Goal: Task Accomplishment & Management: Use online tool/utility

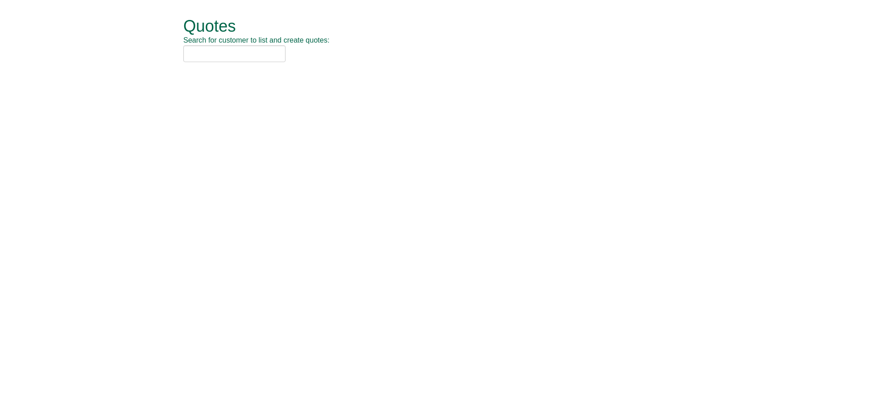
click at [235, 42] on span "Search for customer to list and create quotes:" at bounding box center [256, 40] width 146 height 8
click at [241, 54] on input "text" at bounding box center [234, 53] width 102 height 17
type input "a"
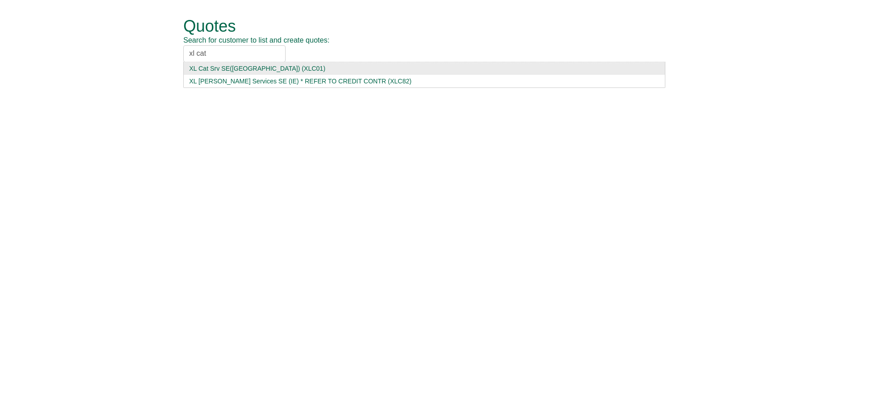
type input "xl cat"
click at [219, 67] on div "XL Cat Srv SE([GEOGRAPHIC_DATA]) (XLC01)" at bounding box center [424, 68] width 470 height 9
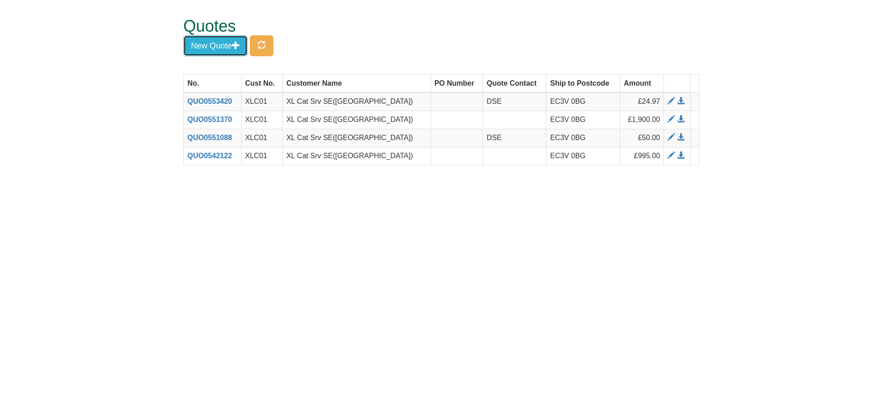
click at [219, 48] on button "New Quote" at bounding box center [215, 45] width 64 height 21
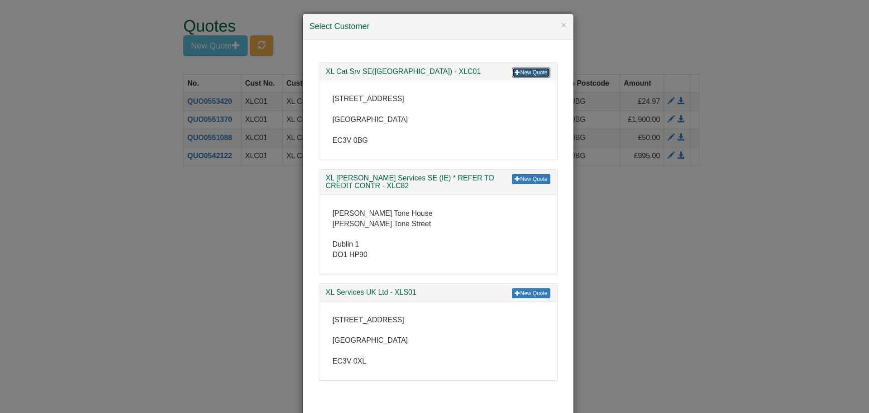
click at [542, 70] on link "New Quote" at bounding box center [531, 72] width 38 height 10
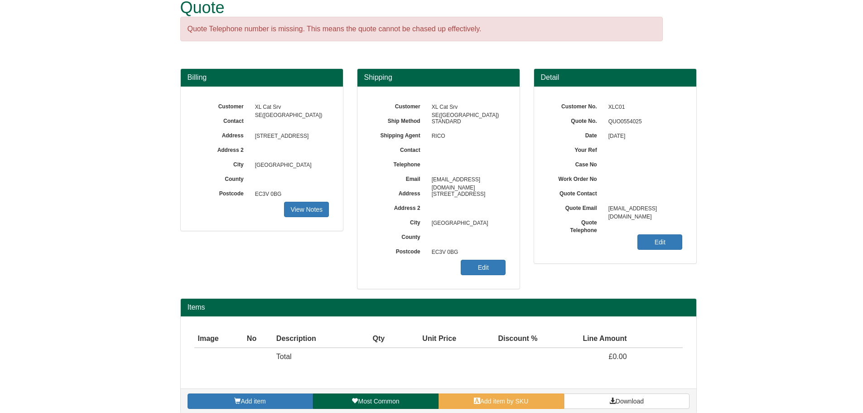
scroll to position [29, 0]
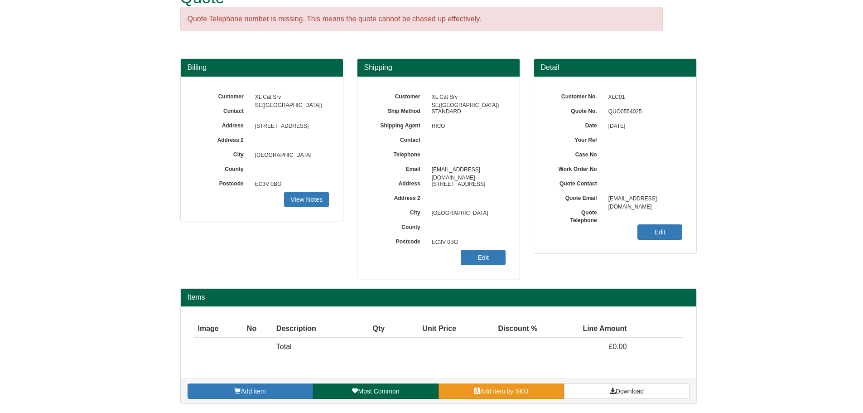
click at [531, 390] on link "Add item by SKU" at bounding box center [500, 390] width 125 height 15
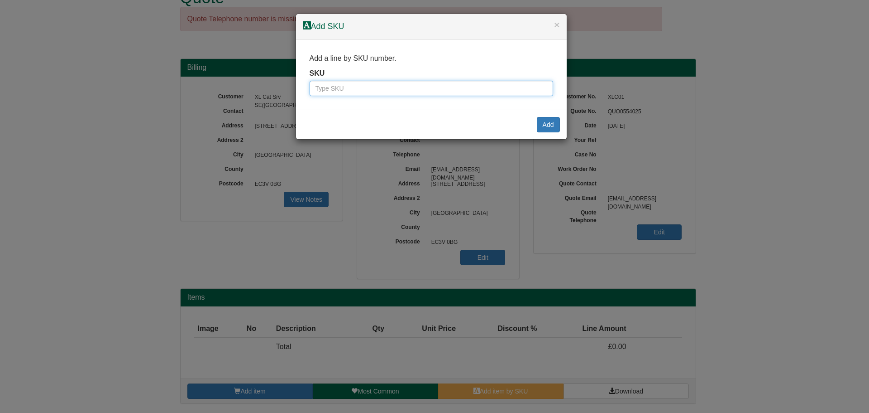
click at [384, 91] on input "text" at bounding box center [432, 88] width 244 height 15
type input "7257"
click at [550, 124] on button "Add" at bounding box center [548, 124] width 23 height 15
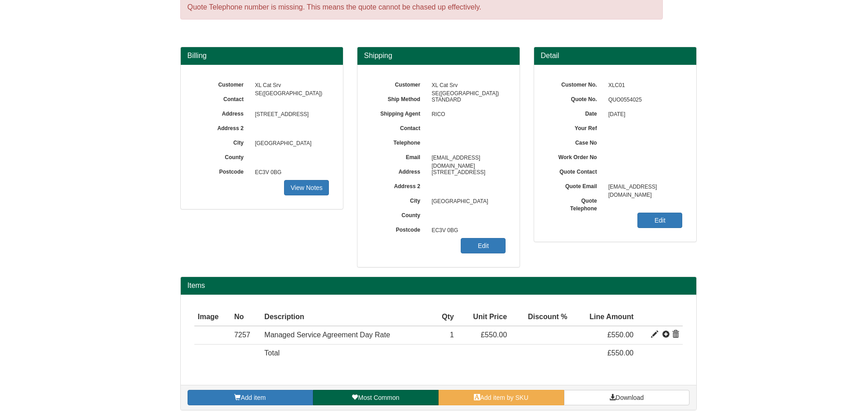
scroll to position [47, 0]
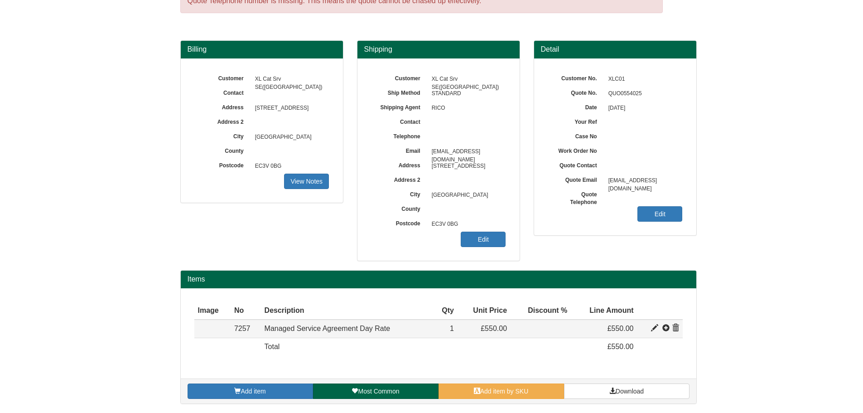
click at [655, 326] on span at bounding box center [654, 327] width 7 height 7
type input "Managed Service Agreement Day Rate"
type input "199.00"
type input "550.00"
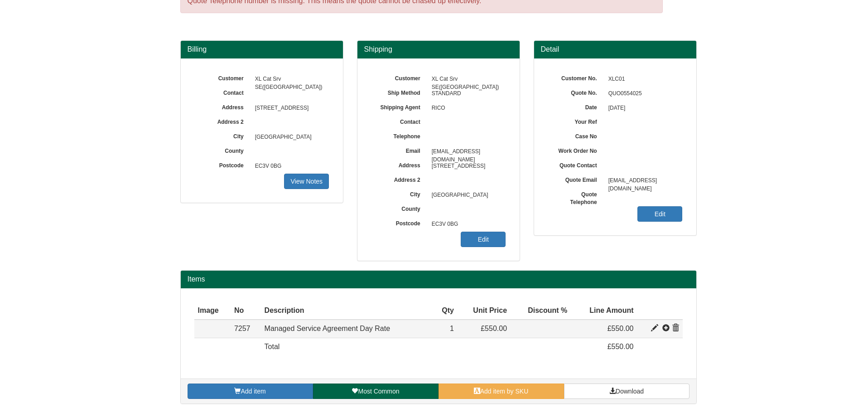
type input "1"
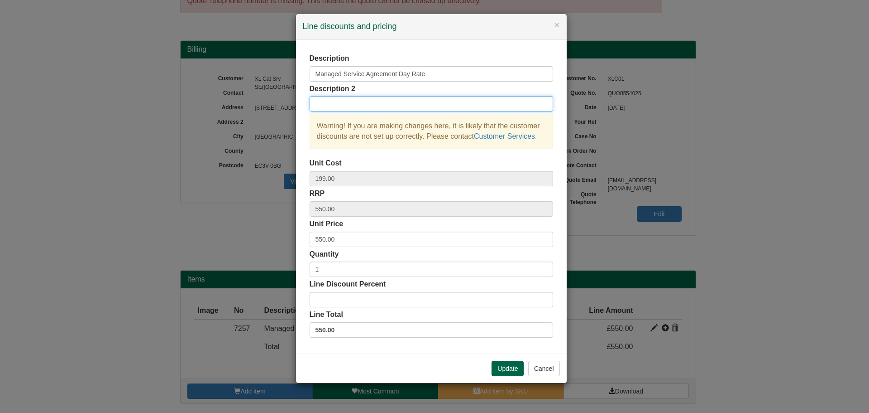
click at [336, 107] on input "text" at bounding box center [432, 103] width 244 height 15
type input "10x Managed Service Days"
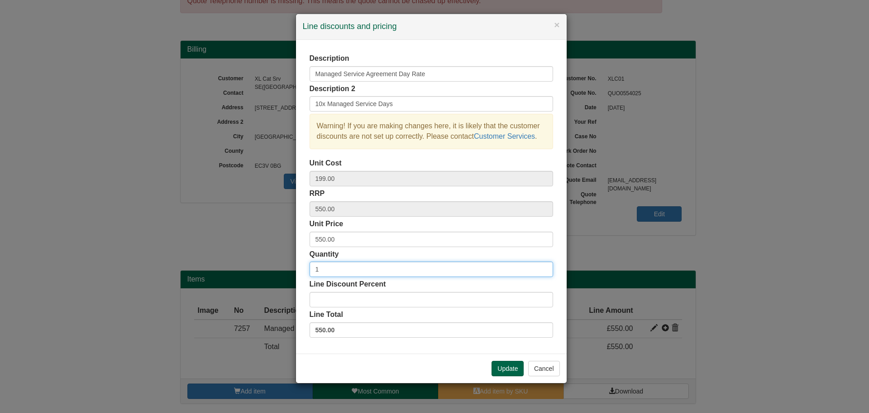
click at [348, 273] on input "1" at bounding box center [432, 268] width 244 height 15
type input "10"
click at [376, 346] on div "Description Managed Service Agreement Day Rate Description 2 10x Managed Servic…" at bounding box center [431, 196] width 271 height 313
drag, startPoint x: 503, startPoint y: 367, endPoint x: 14, endPoint y: 351, distance: 488.8
click at [496, 367] on button "Update" at bounding box center [508, 367] width 32 height 15
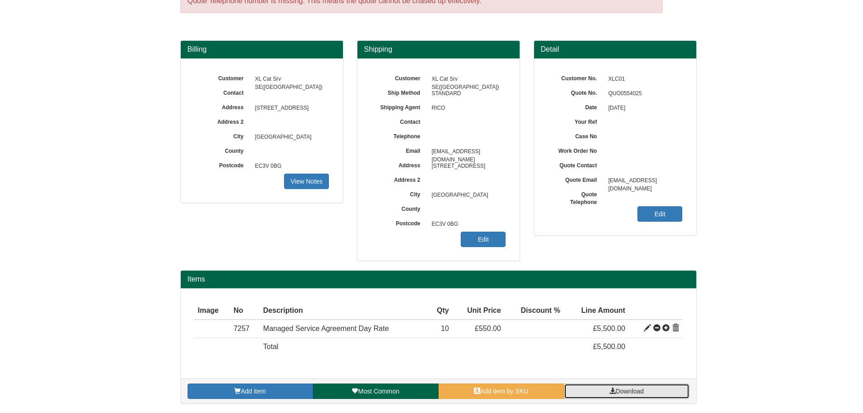
click at [658, 394] on link "Download" at bounding box center [626, 390] width 125 height 15
